Goal: Check status: Check status

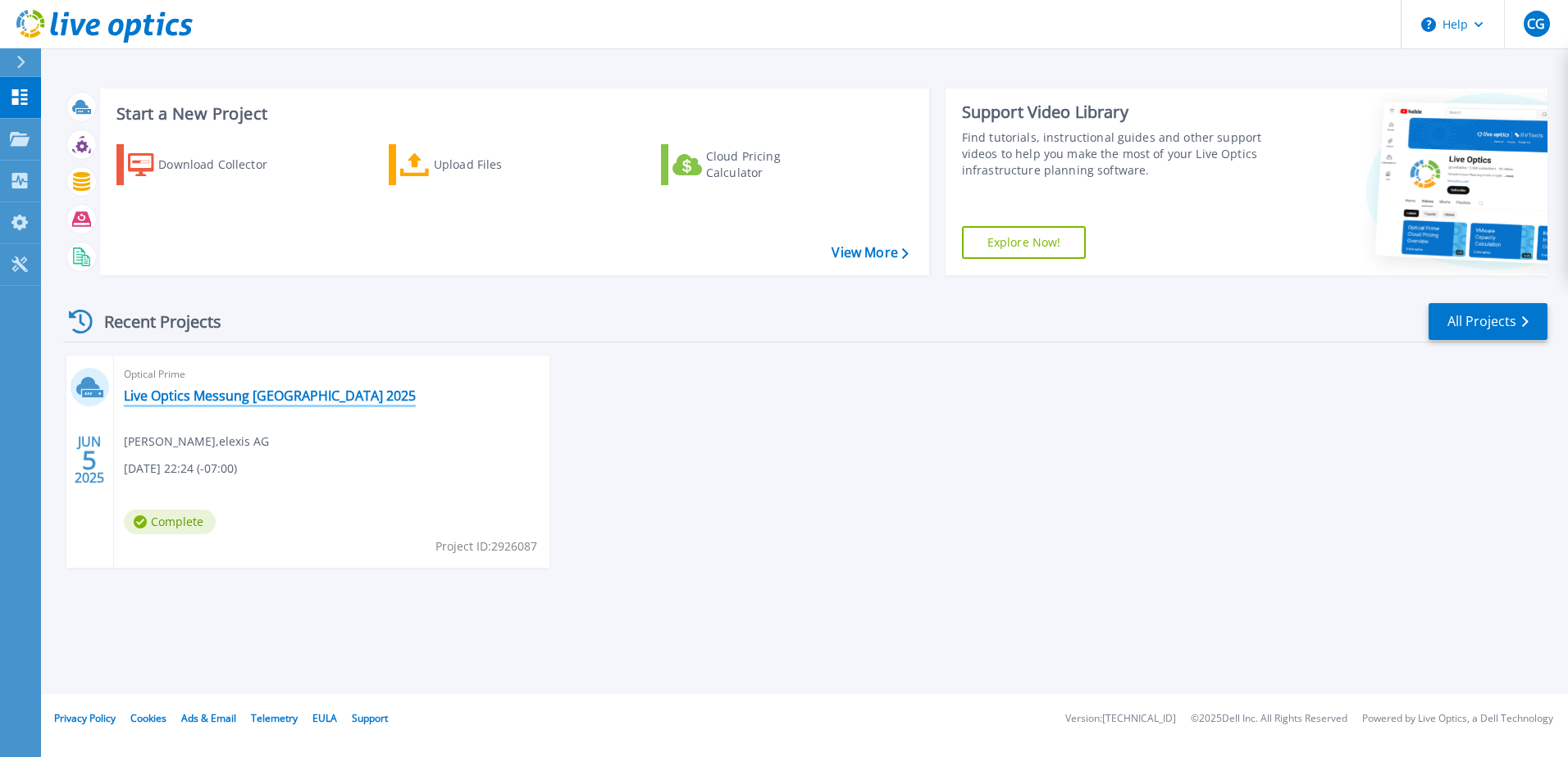
click at [262, 400] on link "Live Optics Messung [GEOGRAPHIC_DATA] 2025" at bounding box center [270, 396] width 292 height 16
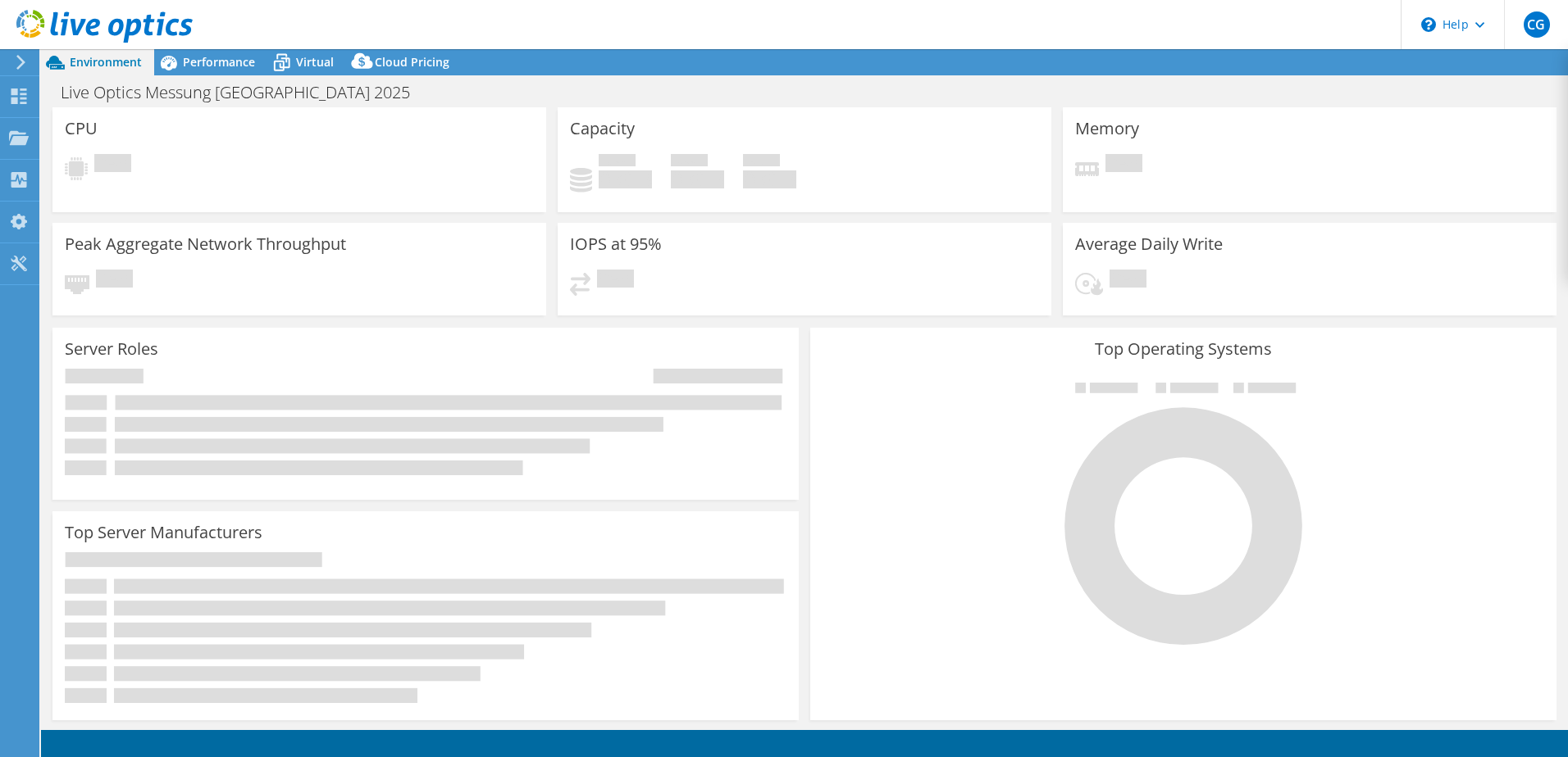
select select "EUFrankfurt"
select select "EUR"
